Goal: Ask a question

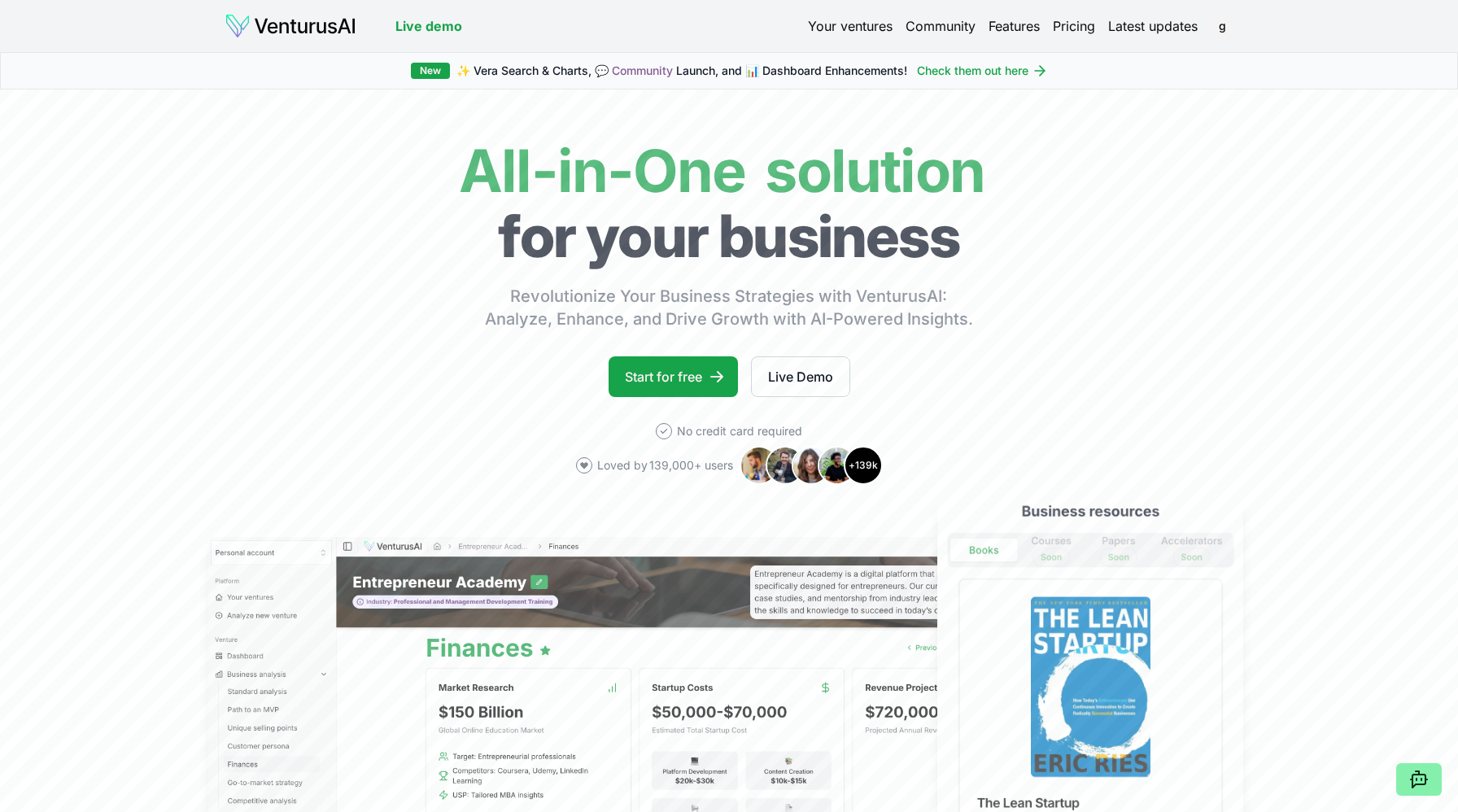
click at [861, 25] on link "Your ventures" at bounding box center [850, 26] width 84 height 20
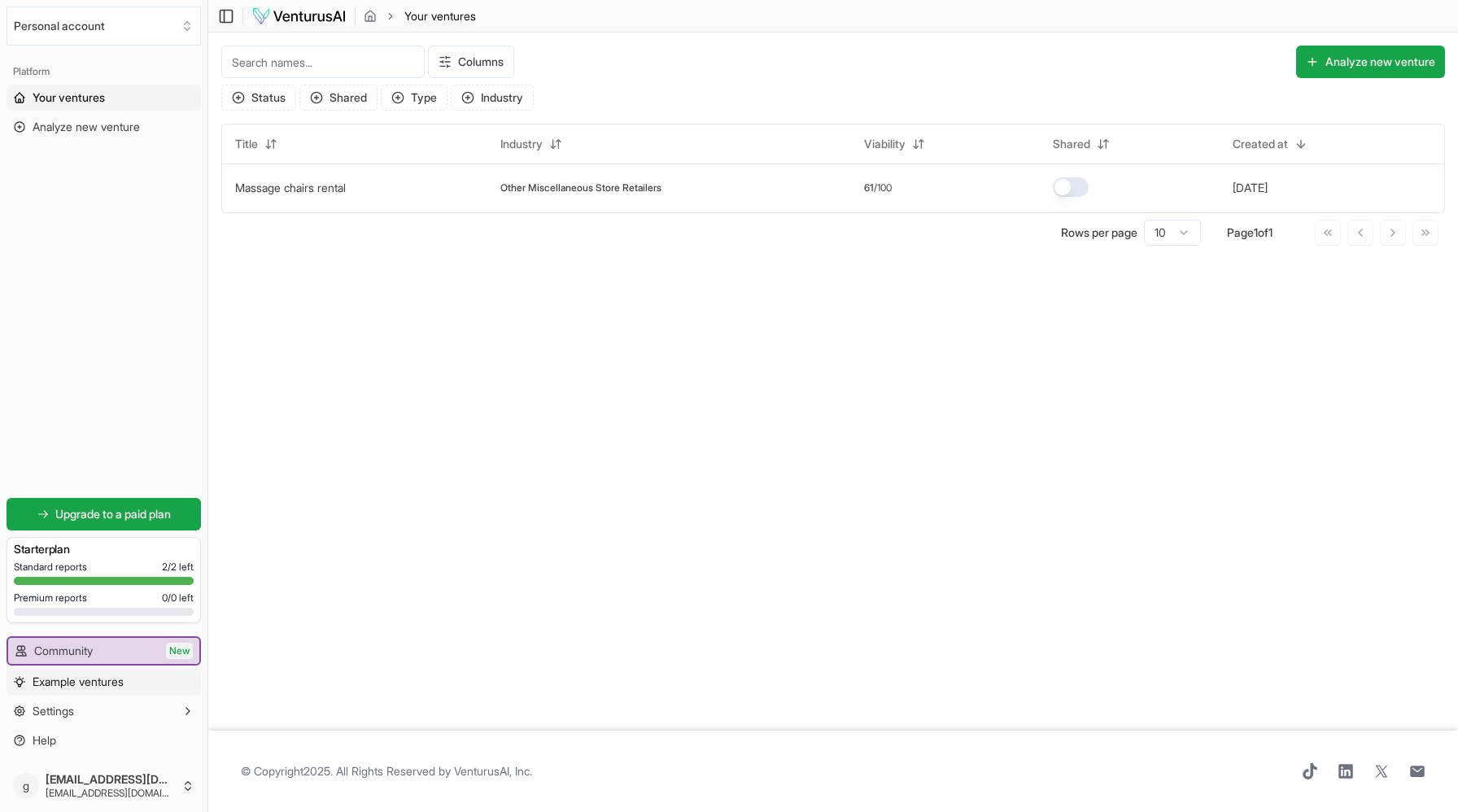
scroll to position [1, 0]
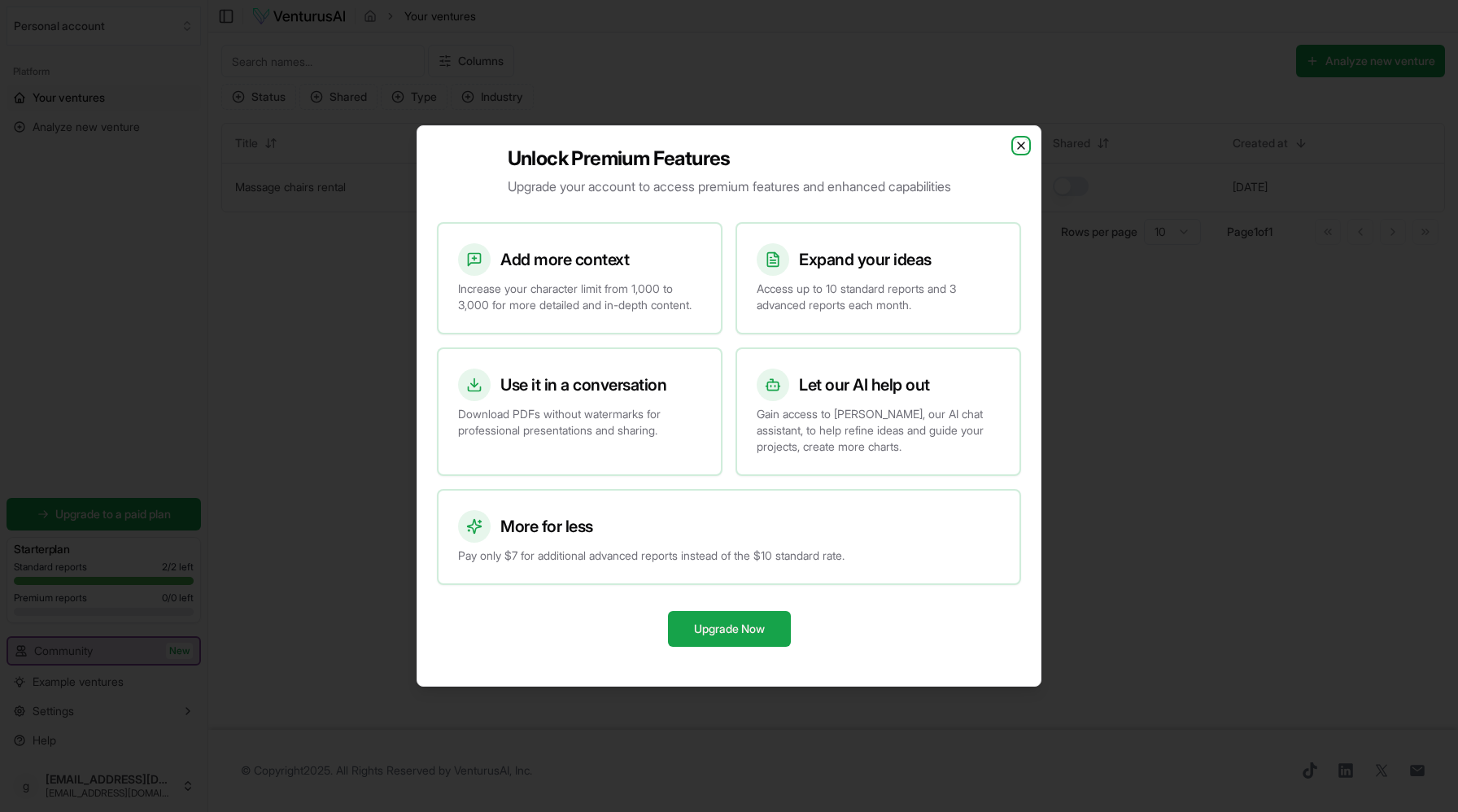
click at [1020, 140] on icon "button" at bounding box center [1021, 146] width 13 height 13
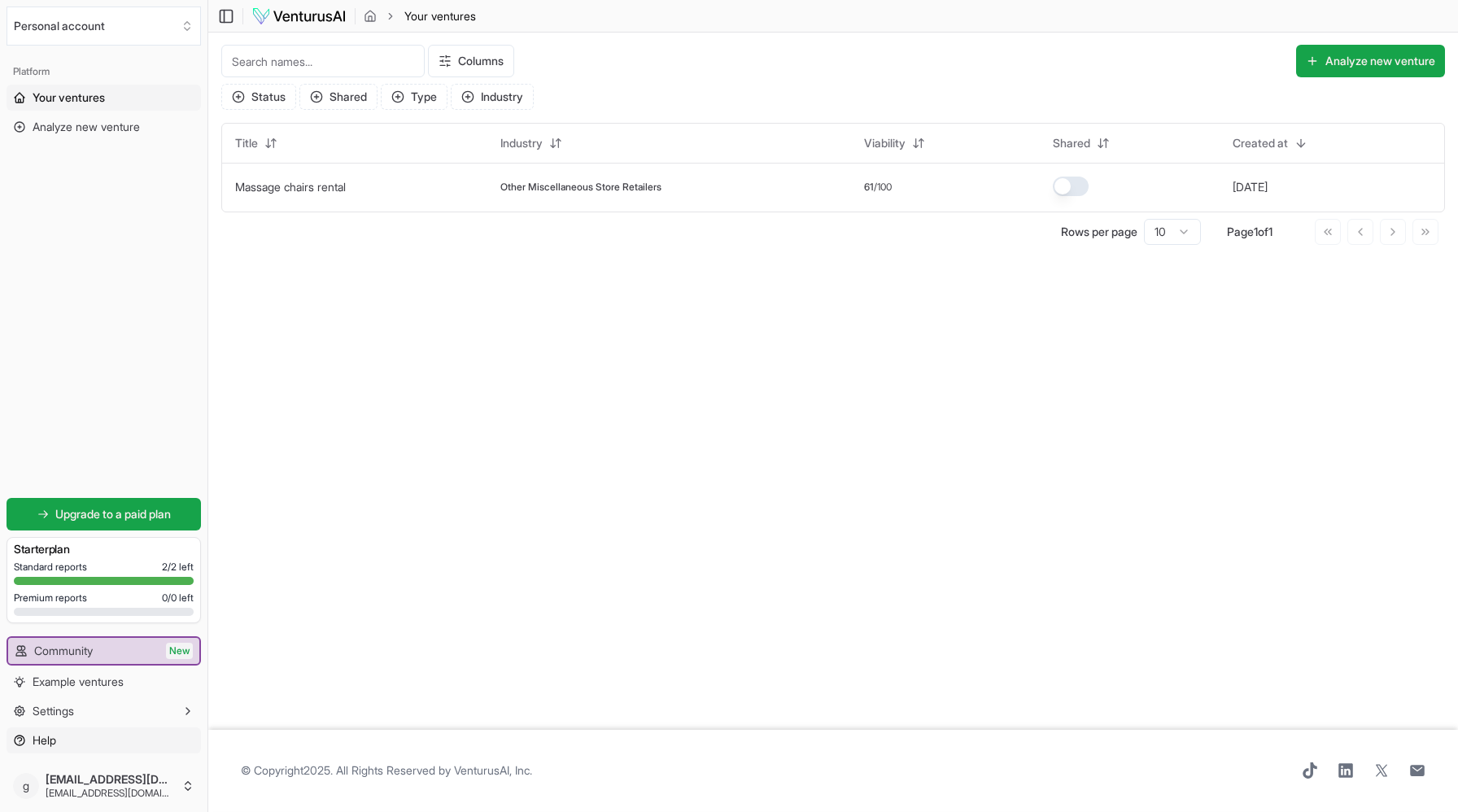
click at [57, 743] on link "Help" at bounding box center [104, 741] width 194 height 26
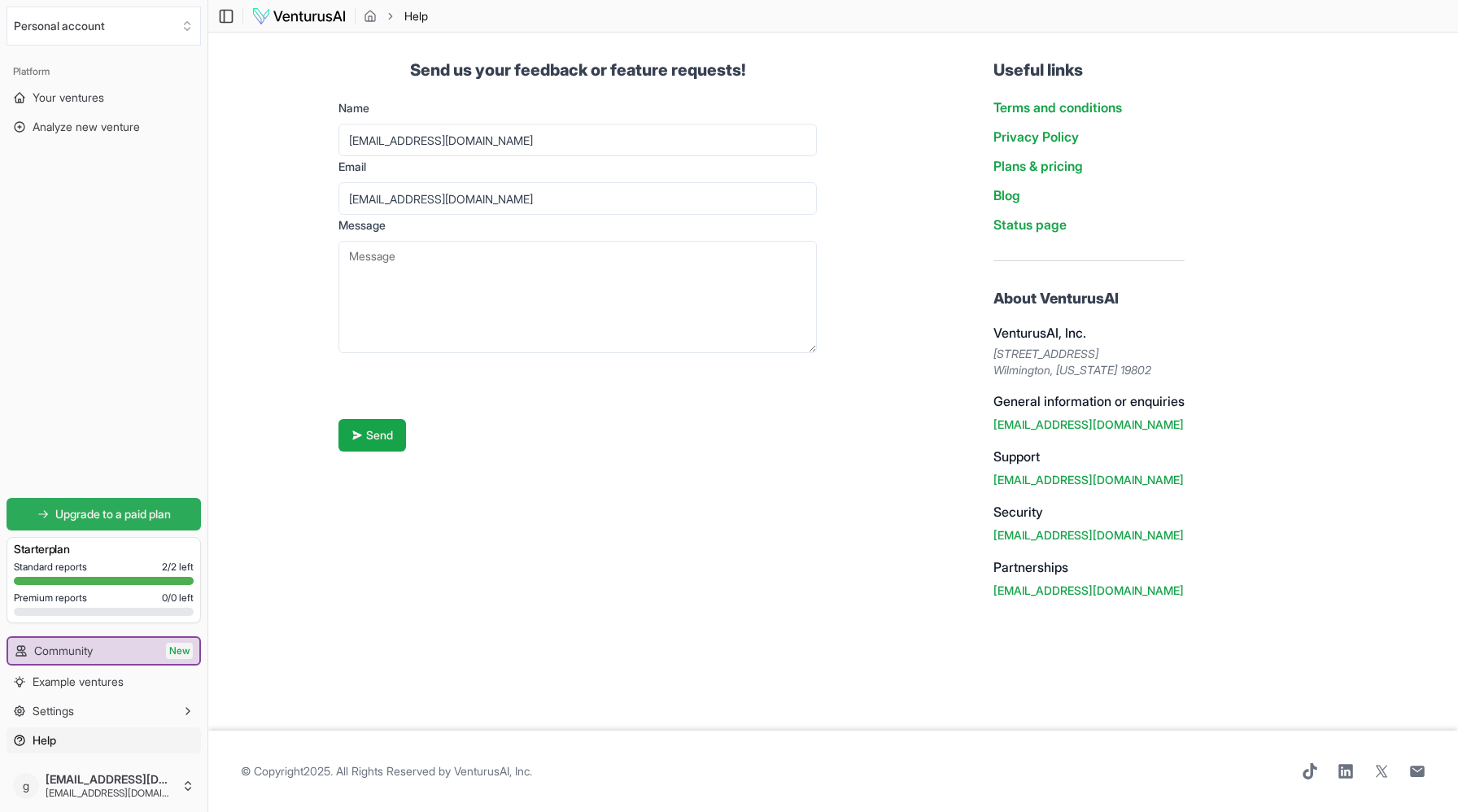
click at [135, 520] on span "Upgrade to a paid plan" at bounding box center [113, 514] width 116 height 16
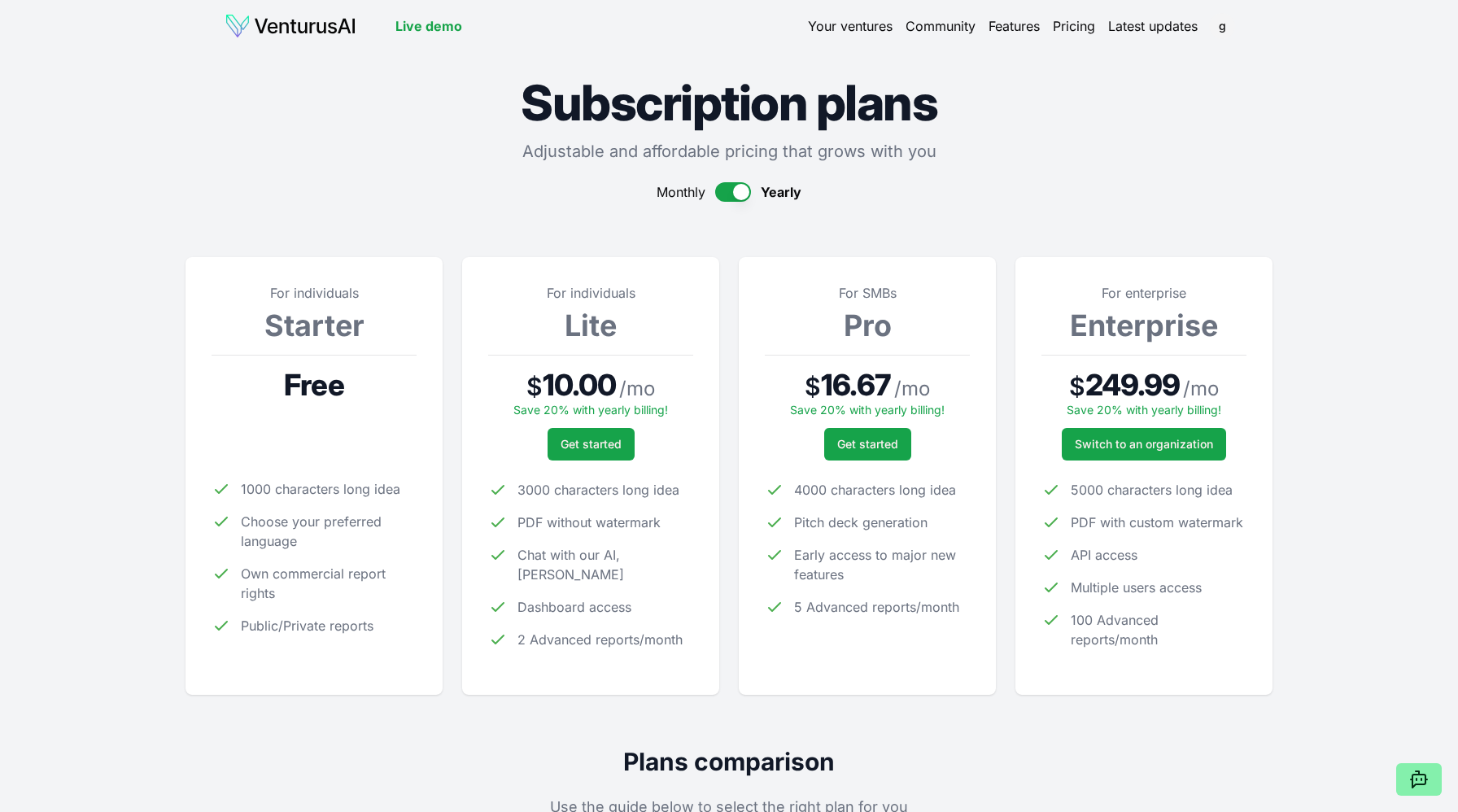
click at [573, 408] on span "Save 20% with yearly billing!" at bounding box center [590, 410] width 155 height 14
click at [650, 402] on p "Save 20% with yearly billing!" at bounding box center [590, 415] width 205 height 26
click at [723, 185] on button "button" at bounding box center [733, 192] width 36 height 20
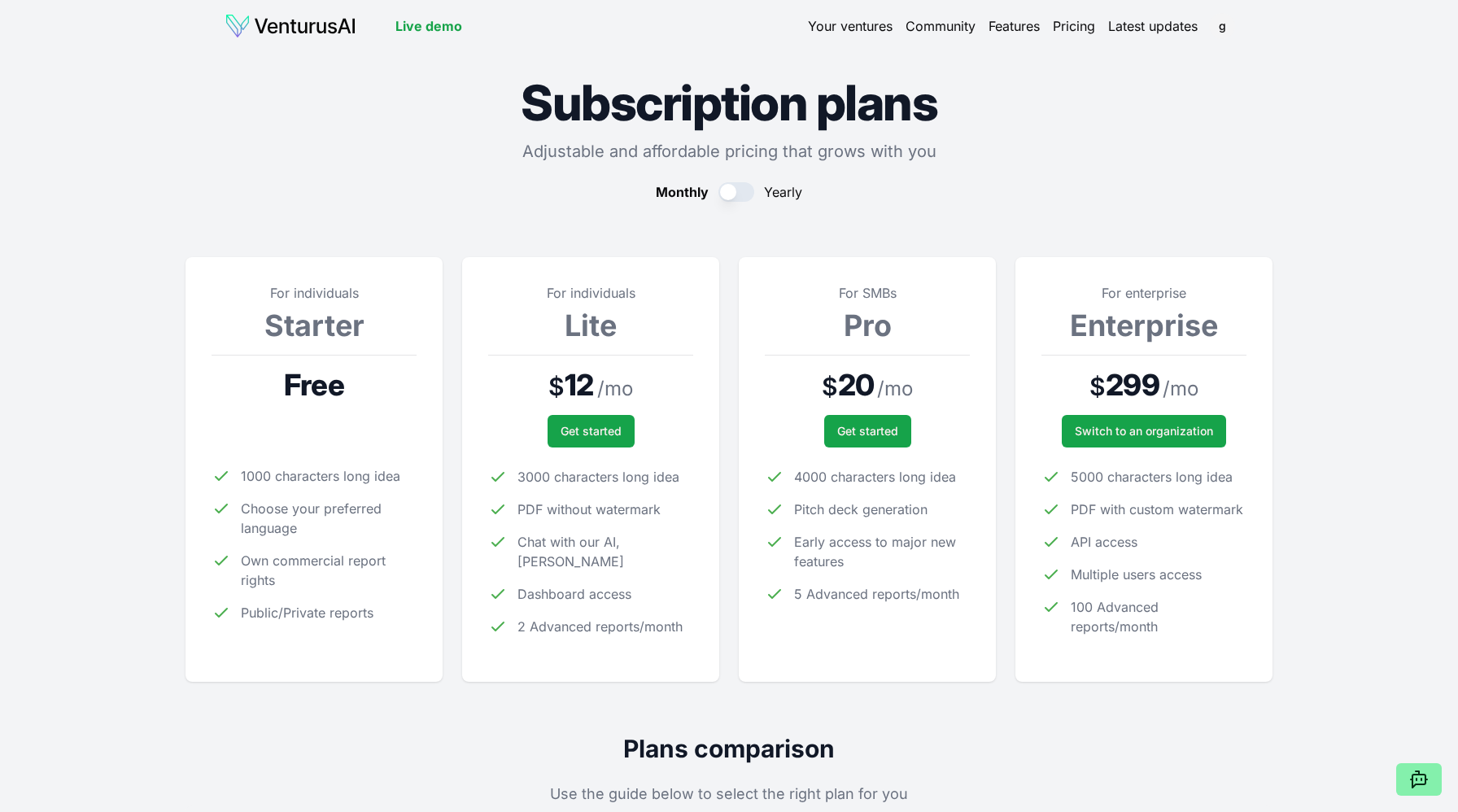
click at [749, 193] on button "button" at bounding box center [737, 192] width 36 height 20
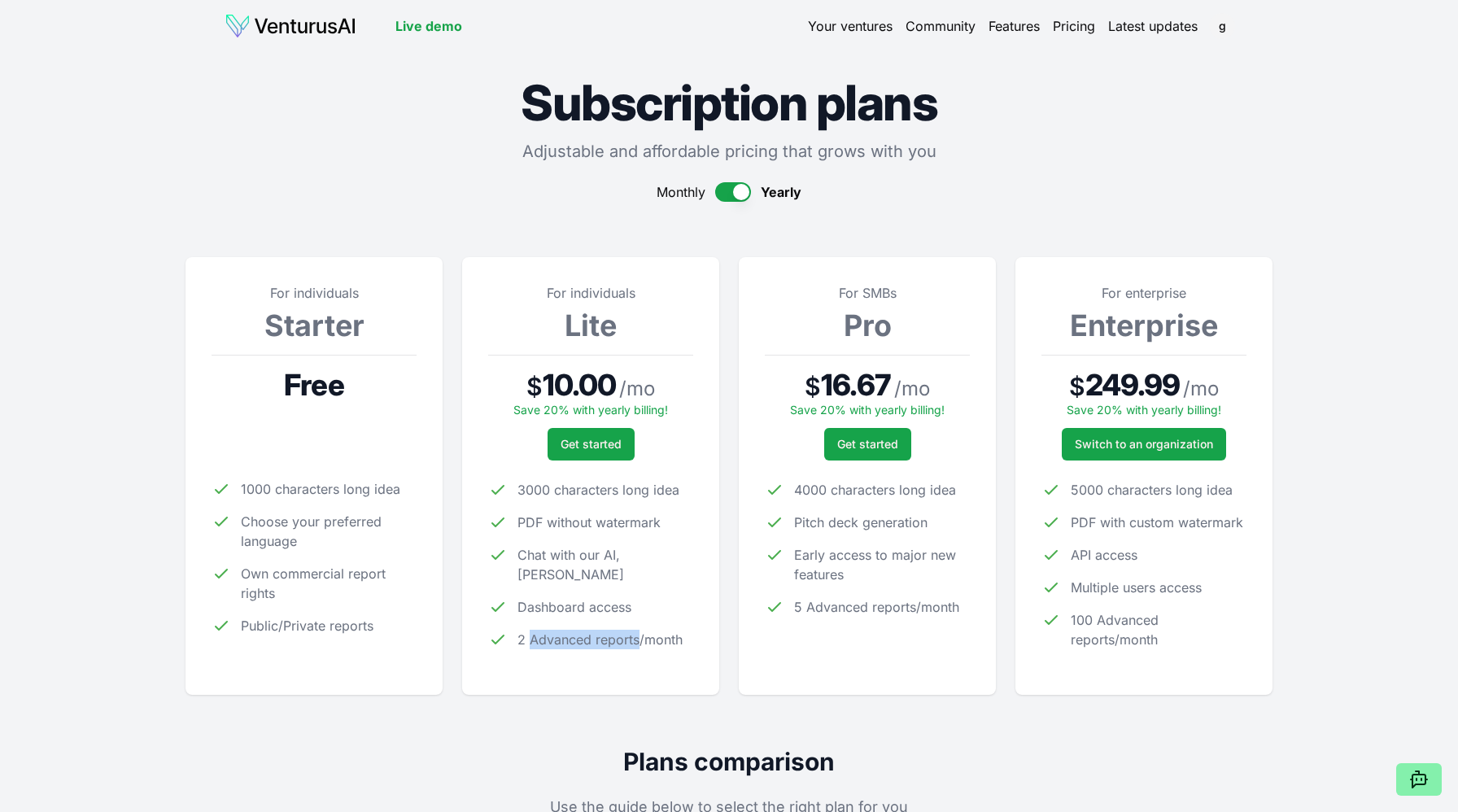
drag, startPoint x: 532, startPoint y: 619, endPoint x: 639, endPoint y: 610, distance: 107.4
click at [639, 630] on span "2 Advanced reports/month" at bounding box center [600, 640] width 165 height 20
copy span "Advanced reports"
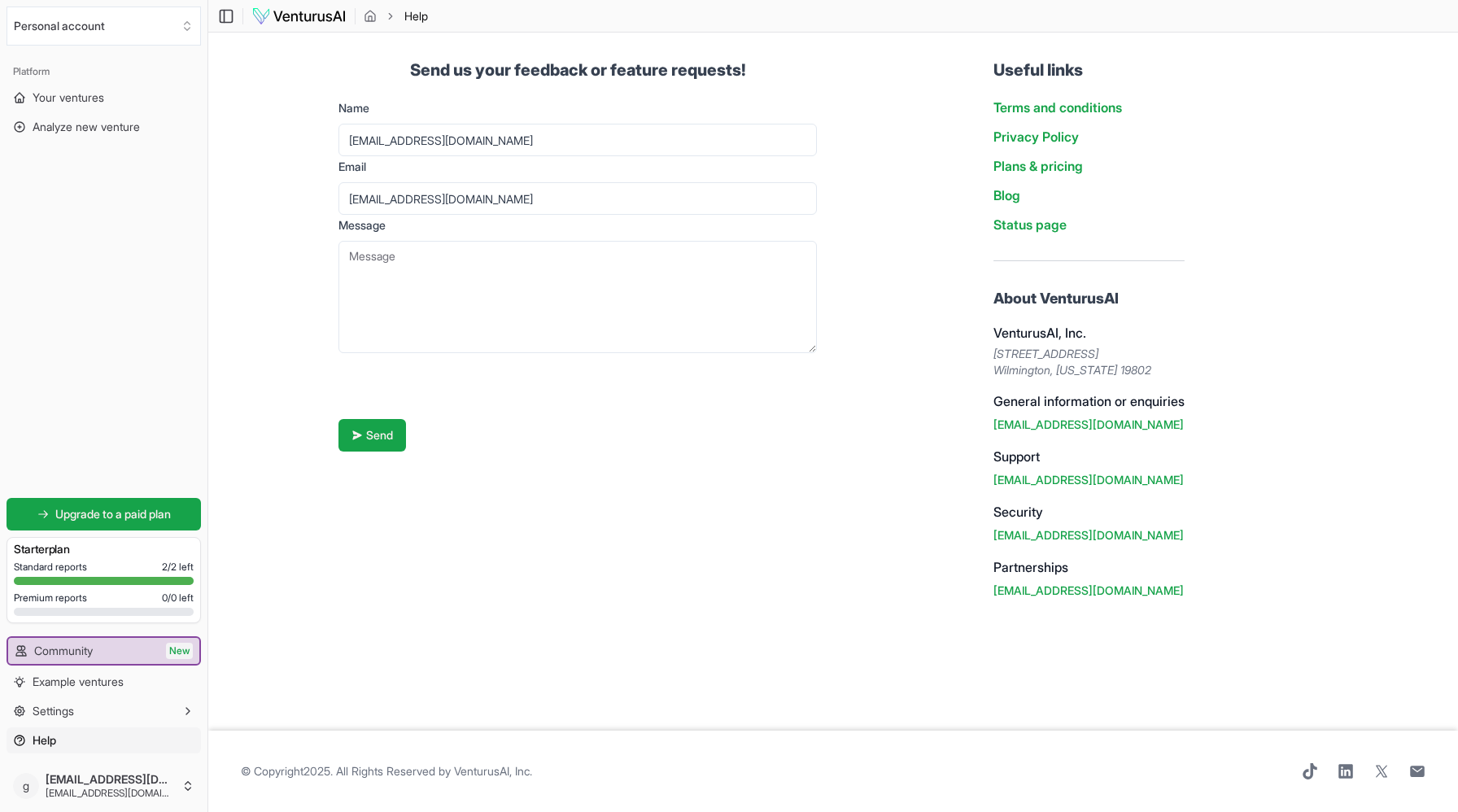
click at [409, 271] on textarea "Message" at bounding box center [577, 296] width 478 height 112
paste textarea "Advanced reports"
click at [424, 276] on textarea "Hello, Do unsused Advanced reports" at bounding box center [577, 296] width 478 height 112
click at [418, 275] on textarea "Hello, Do unsused advanced reports" at bounding box center [577, 296] width 478 height 112
click at [518, 278] on textarea "Hello, Do unsused "advanced reports" at bounding box center [577, 296] width 478 height 112
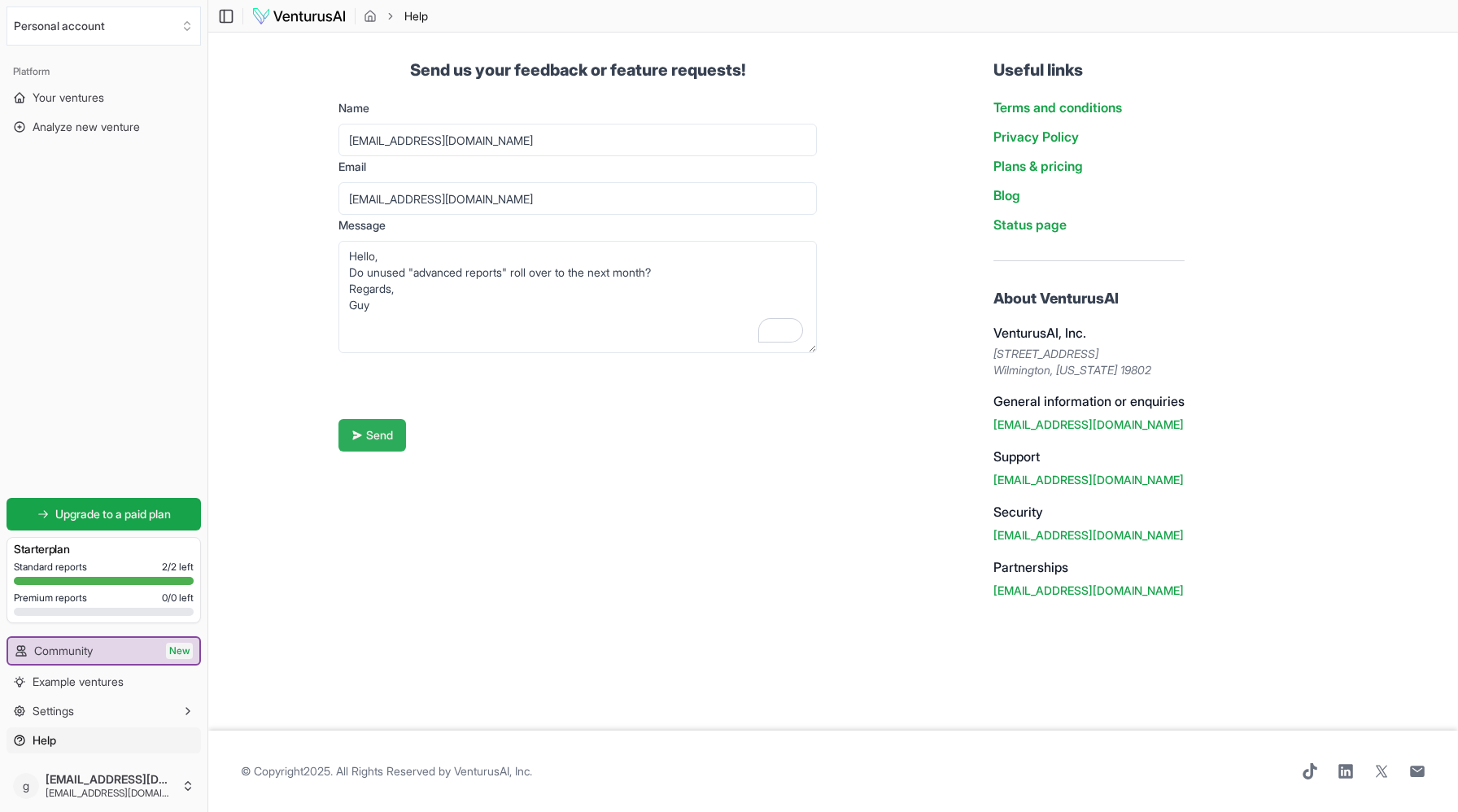
type textarea "Hello, Do unused "advanced reports" roll over to the next month? Regards, Guy"
click at [384, 438] on button "Send" at bounding box center [372, 435] width 67 height 33
click at [66, 96] on span "Your ventures" at bounding box center [68, 97] width 71 height 16
